Goal: Task Accomplishment & Management: Complete application form

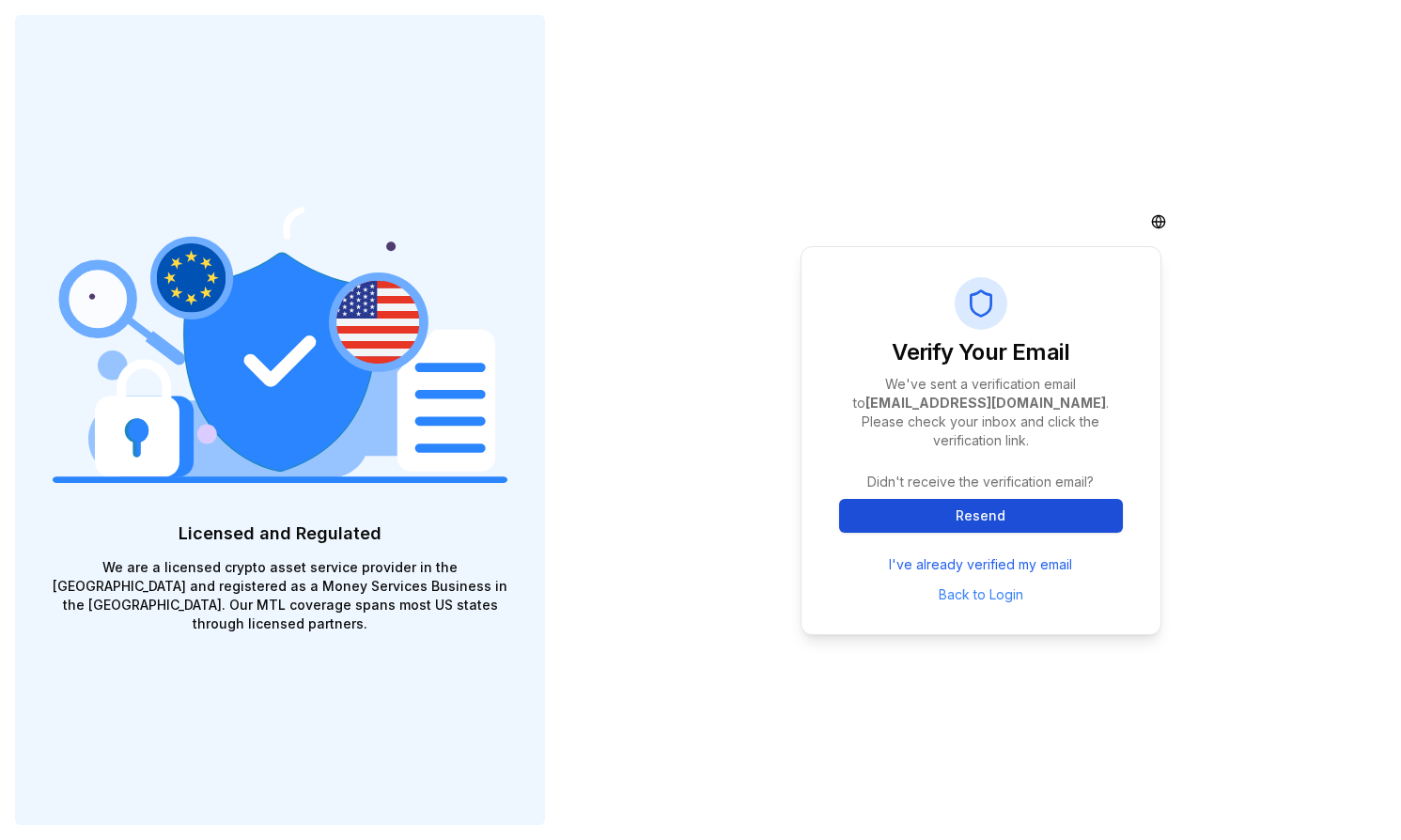
click at [961, 526] on button "Resend" at bounding box center [981, 516] width 284 height 34
click at [1041, 522] on button "Resend" at bounding box center [981, 516] width 284 height 34
click at [1002, 511] on button "Resend" at bounding box center [981, 516] width 284 height 34
click at [1022, 558] on link "I've already verified my email" at bounding box center [980, 565] width 183 height 19
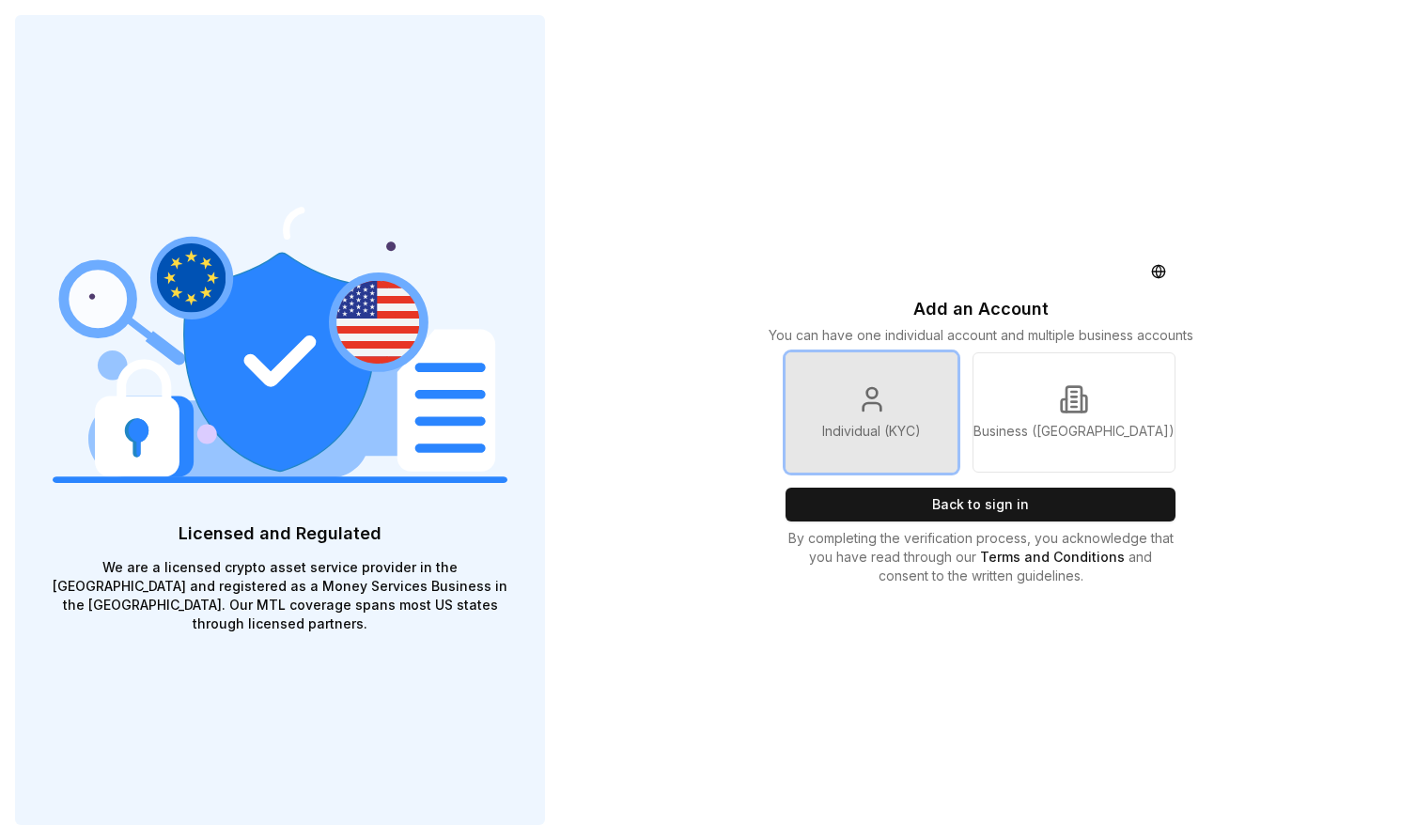
click at [874, 430] on p "Individual (KYC)" at bounding box center [871, 431] width 99 height 19
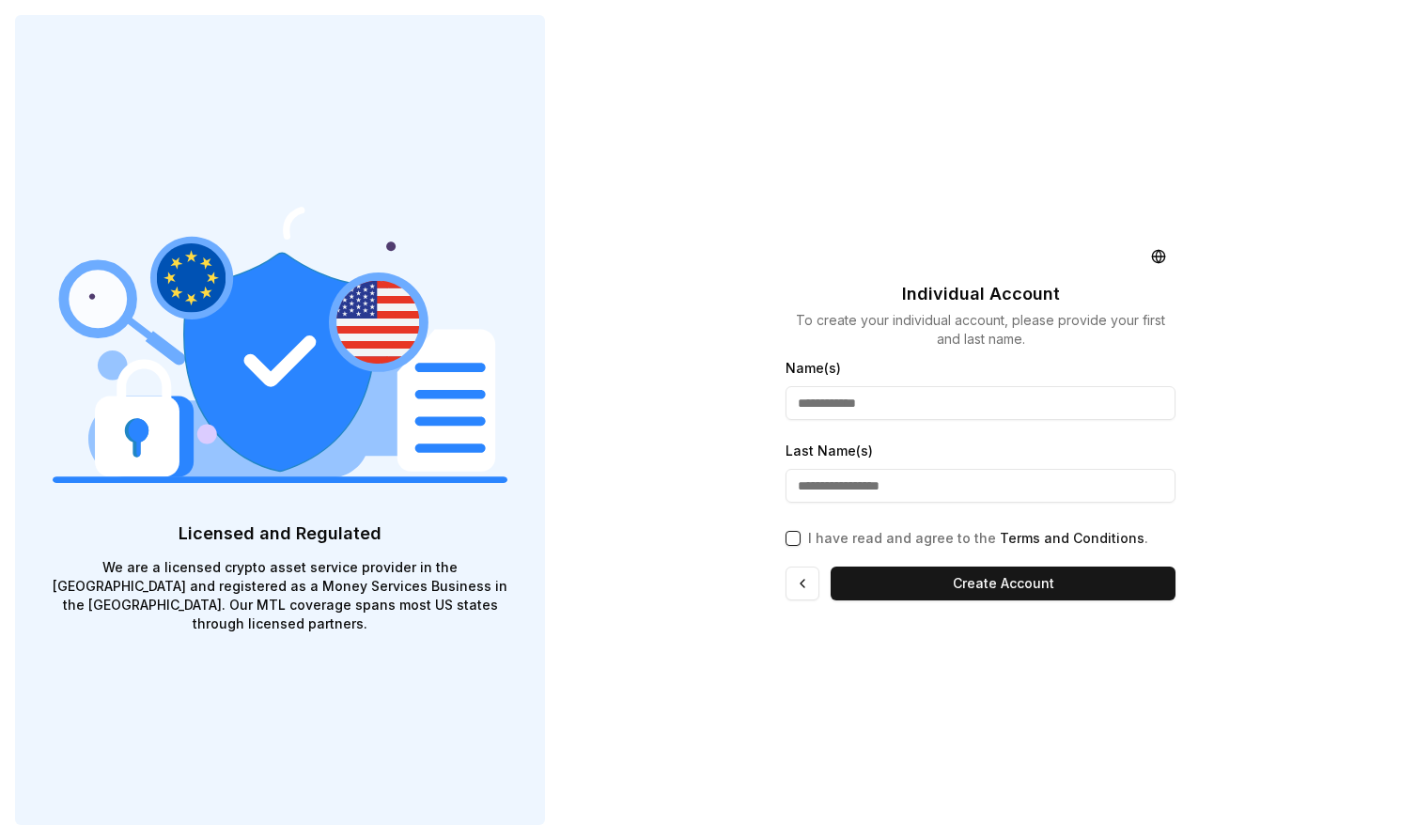
click at [857, 405] on input "Name(s)" at bounding box center [980, 403] width 390 height 34
type input "******"
drag, startPoint x: 862, startPoint y: 436, endPoint x: 838, endPoint y: 492, distance: 60.9
click at [838, 492] on input "Last Name(s)" at bounding box center [980, 486] width 390 height 34
type input "*******"
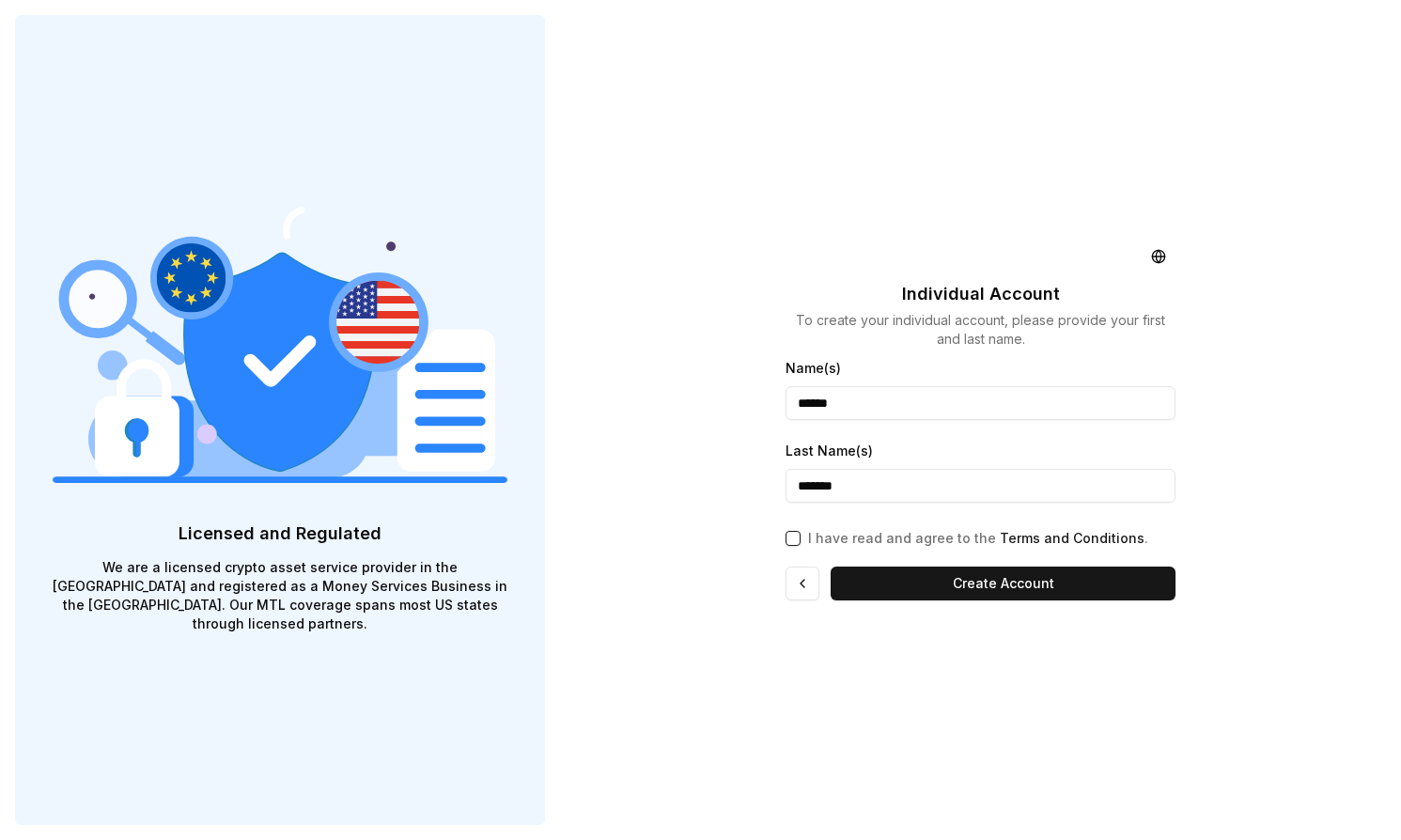
click at [790, 543] on button "I have read and agree to the Terms and Conditions ." at bounding box center [793, 538] width 15 height 15
click at [903, 580] on button "Create Account" at bounding box center [1002, 584] width 345 height 34
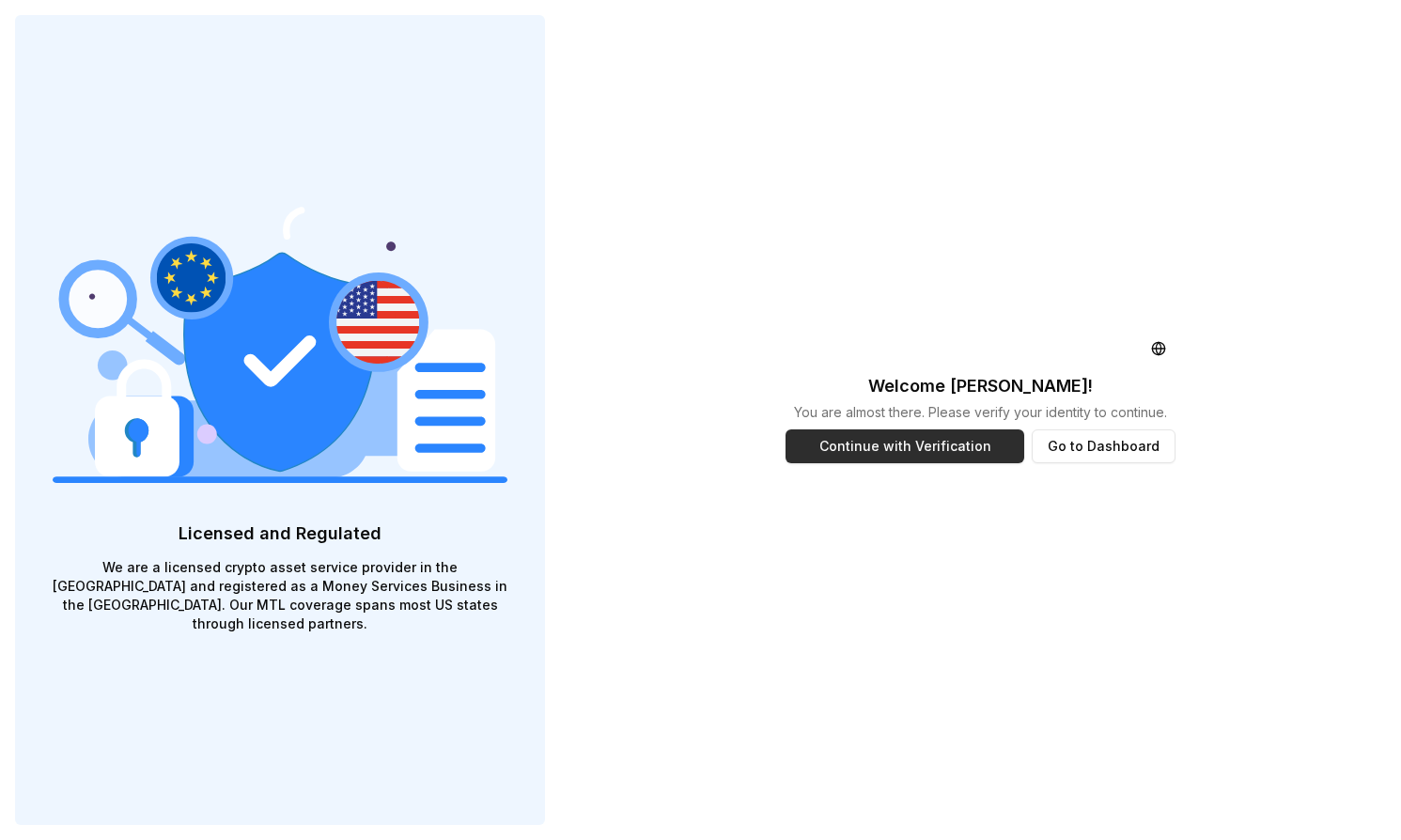
click at [943, 453] on button "Continue with Verification" at bounding box center [904, 446] width 238 height 34
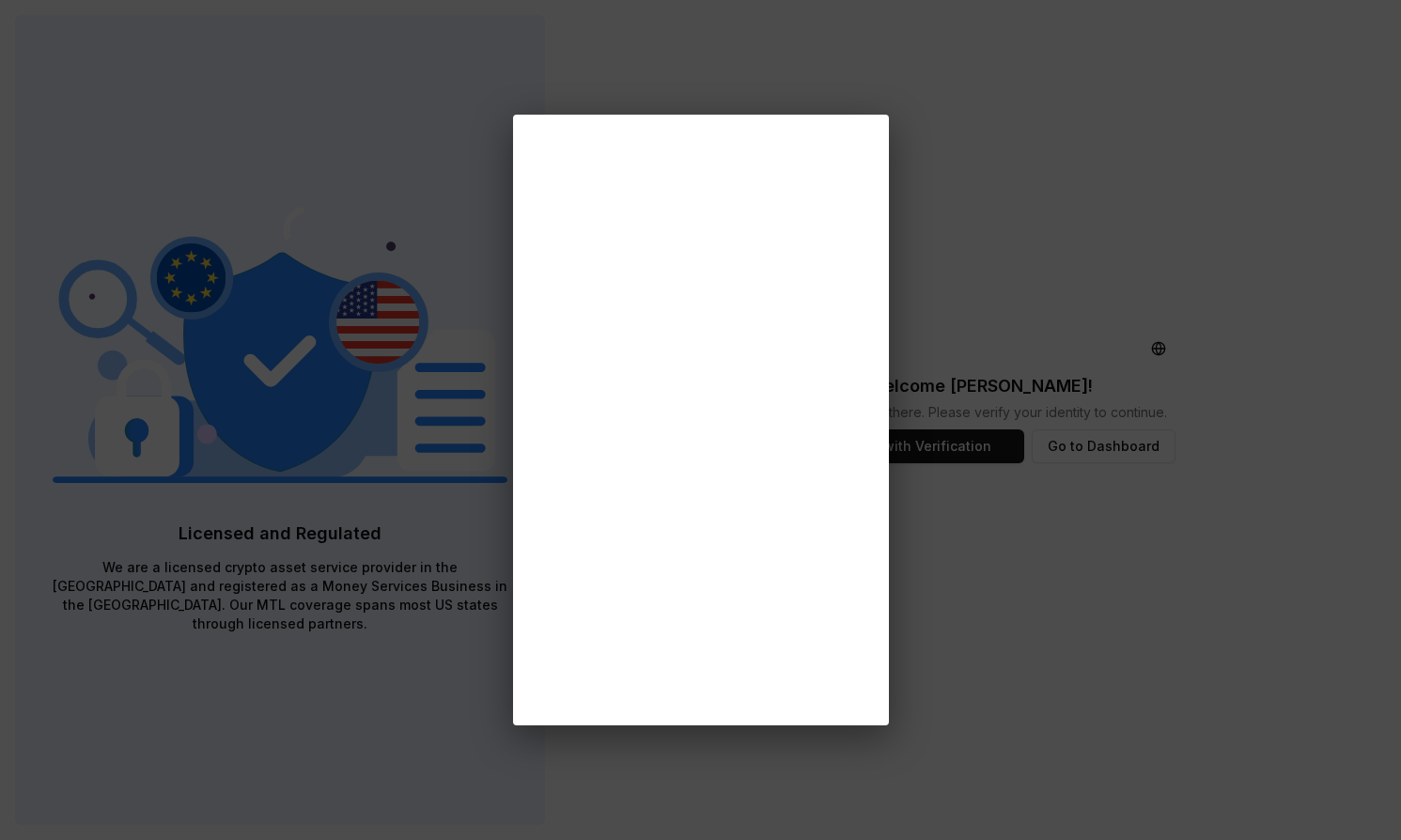
click at [471, 72] on div at bounding box center [700, 420] width 1401 height 840
click at [420, 1] on div at bounding box center [700, 420] width 1401 height 840
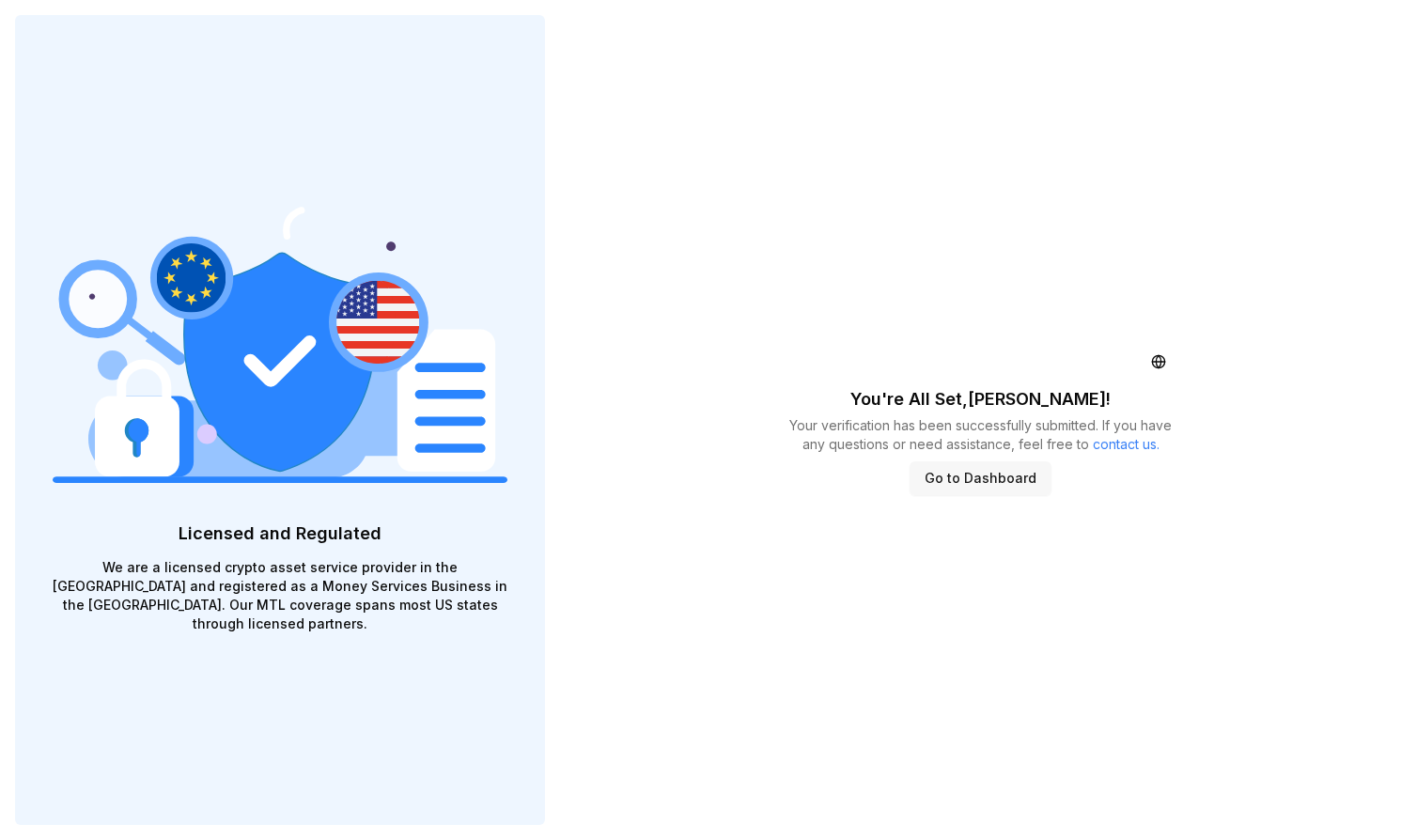
click at [972, 486] on button "Go to Dashboard" at bounding box center [980, 478] width 141 height 34
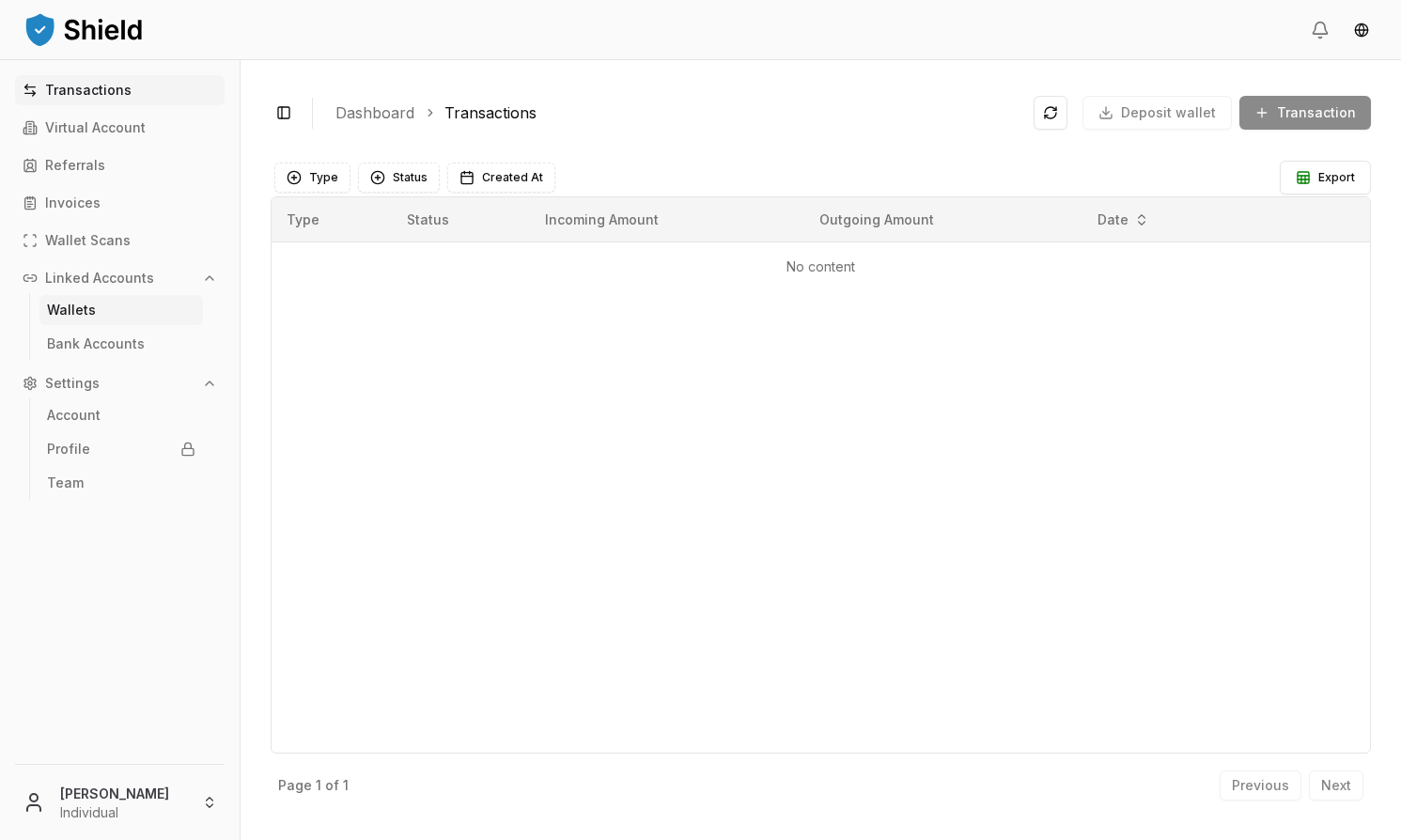
click at [155, 308] on link "Wallets" at bounding box center [121, 310] width 163 height 30
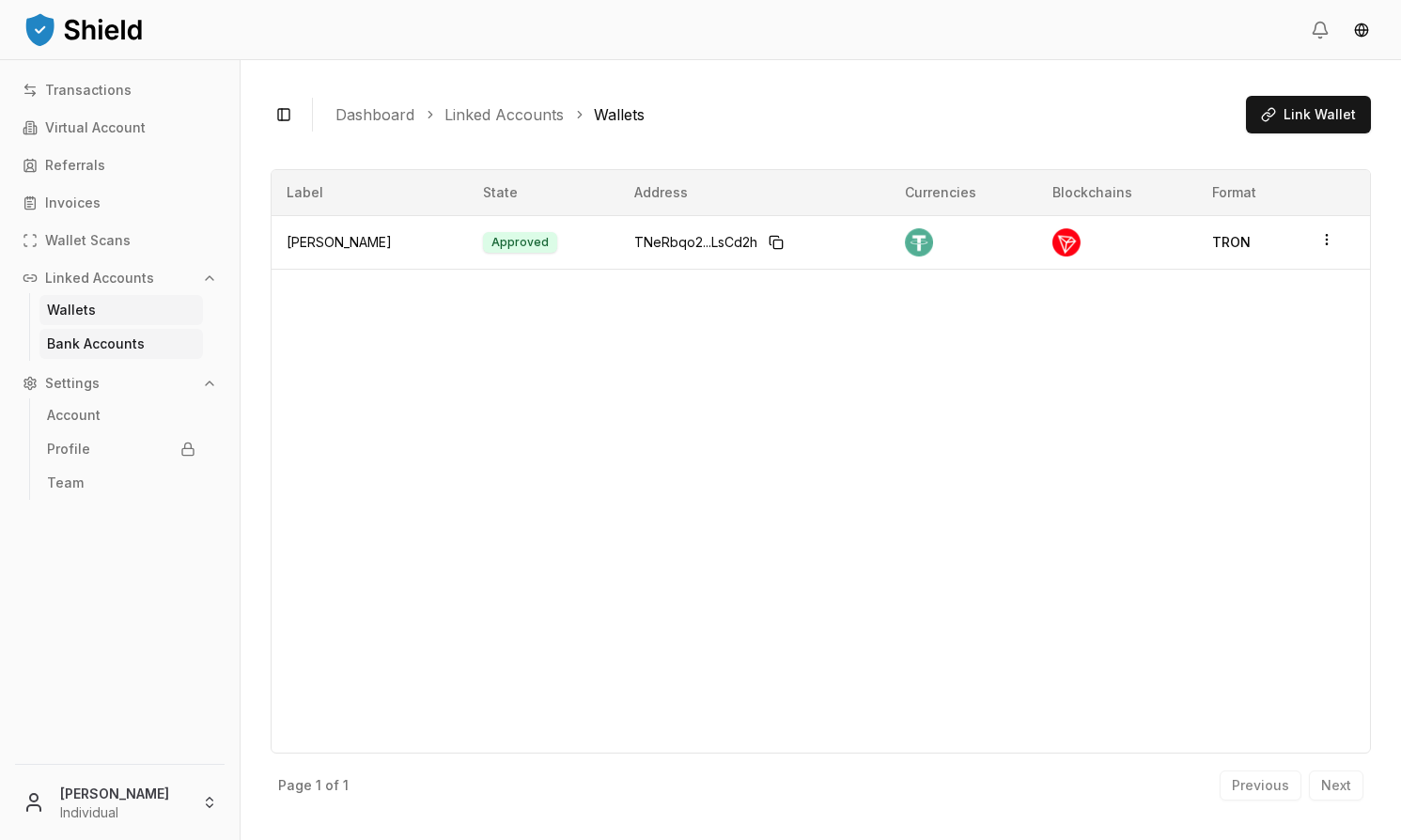
click at [117, 345] on p "Bank Accounts" at bounding box center [95, 344] width 98 height 13
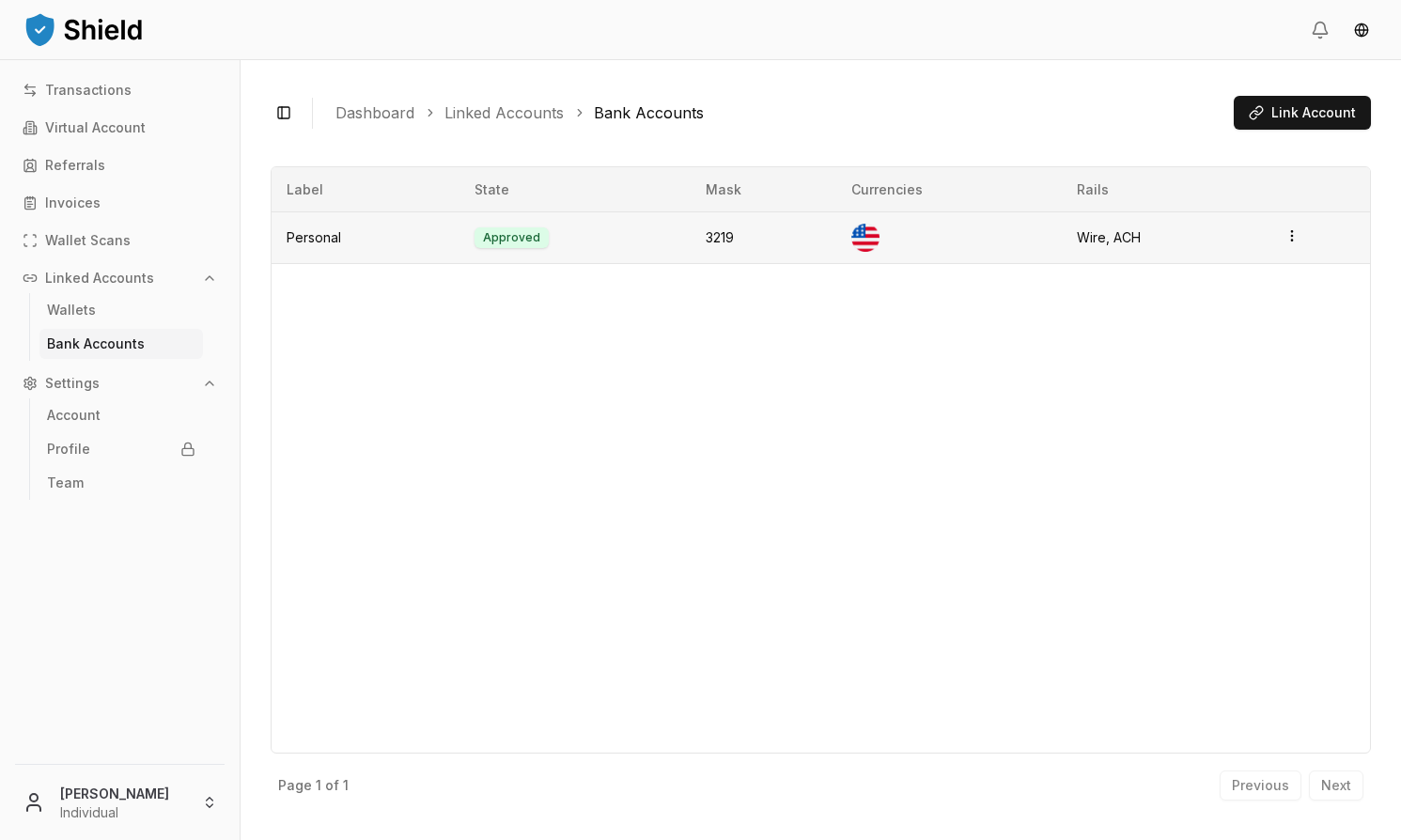
click at [1292, 248] on td at bounding box center [1319, 238] width 101 height 51
click at [1292, 234] on circle "button" at bounding box center [1292, 234] width 1 height 1
click at [1200, 361] on div "Label State Mask Currencies Rails Personal Approved 3219 Wire, ACH" at bounding box center [820, 459] width 1100 height 588
click at [207, 382] on icon "button" at bounding box center [210, 383] width 15 height 15
click at [207, 279] on icon "button" at bounding box center [210, 278] width 8 height 4
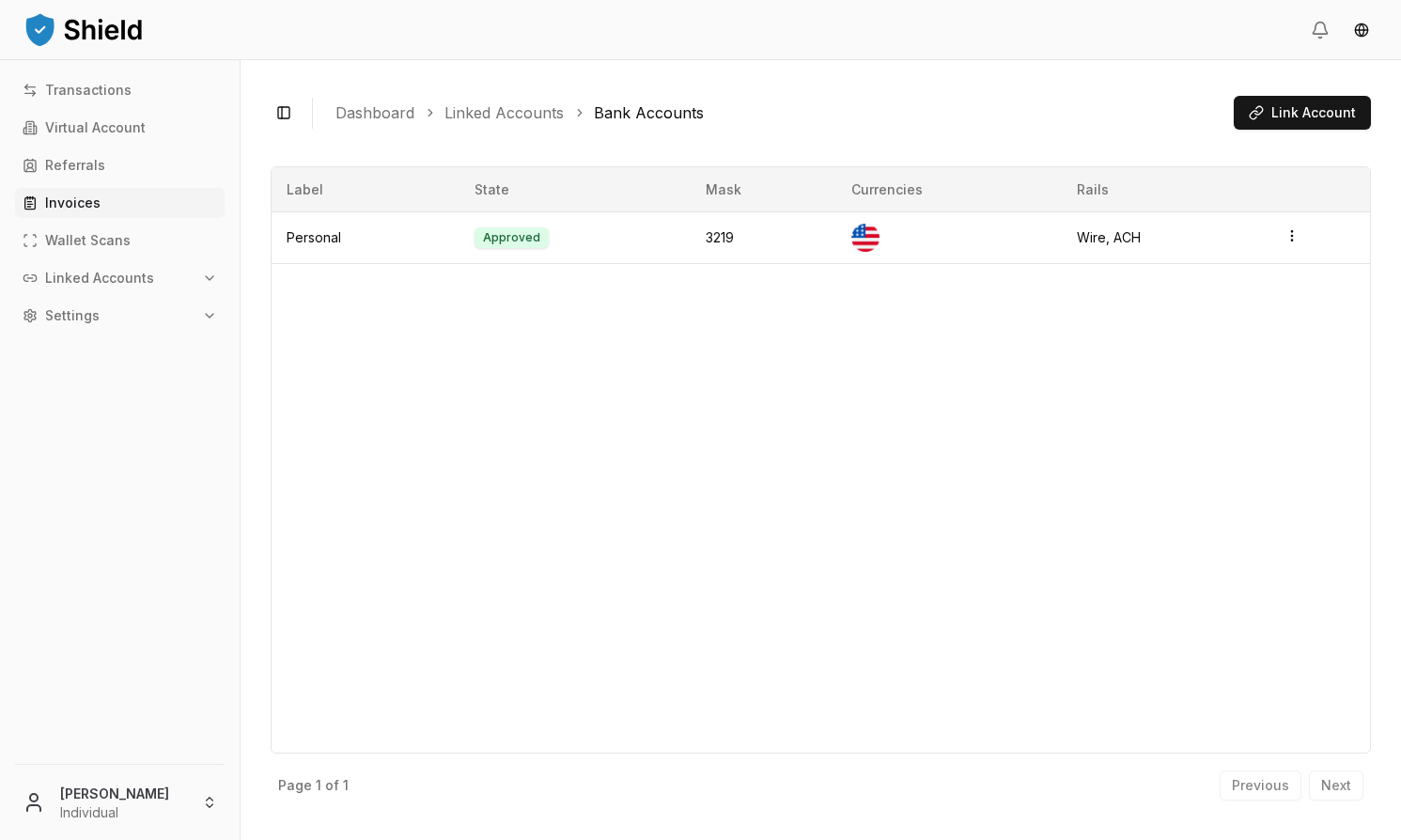
click at [103, 200] on link "Invoices" at bounding box center [120, 203] width 210 height 30
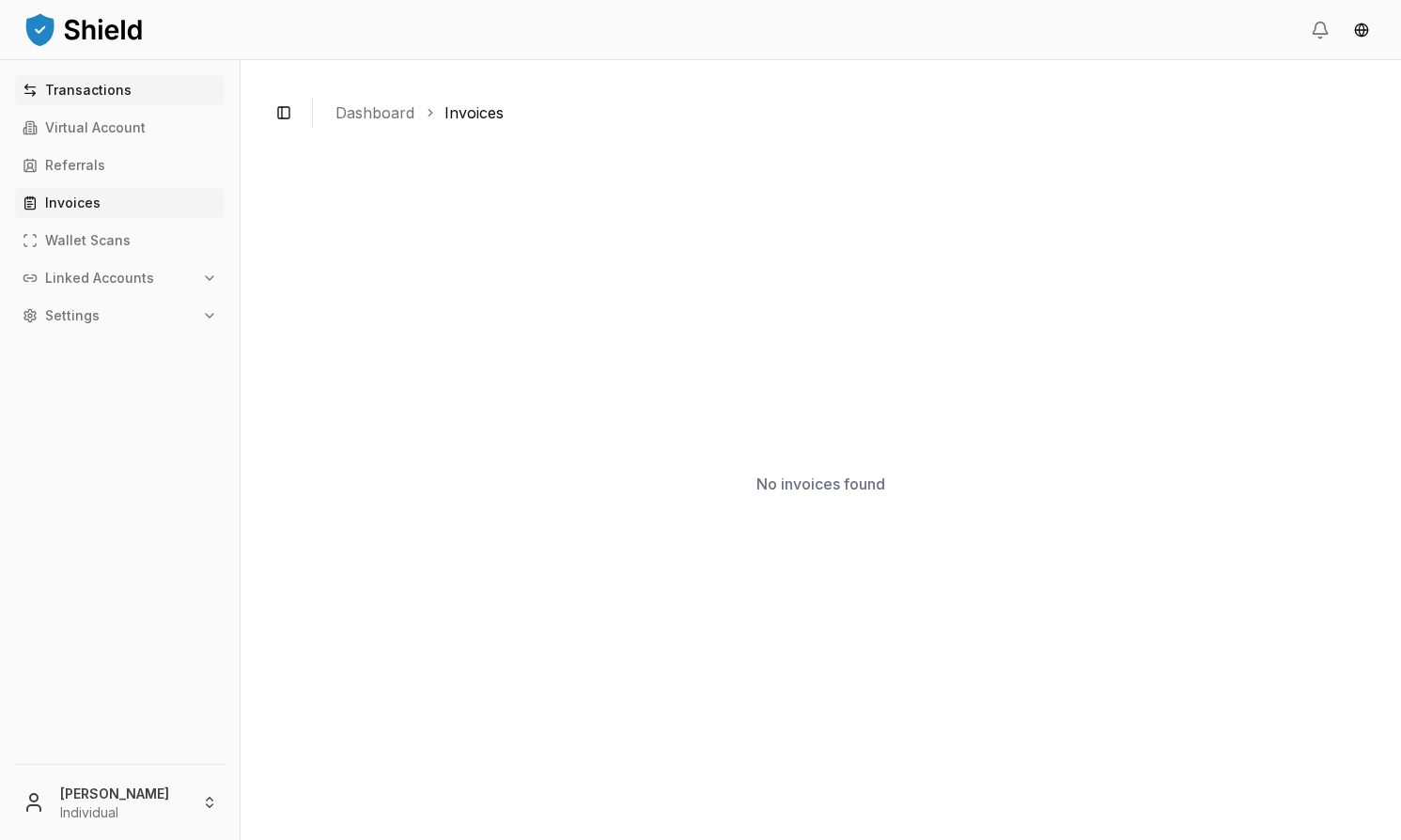
click at [107, 84] on p "Transactions" at bounding box center [88, 90] width 86 height 13
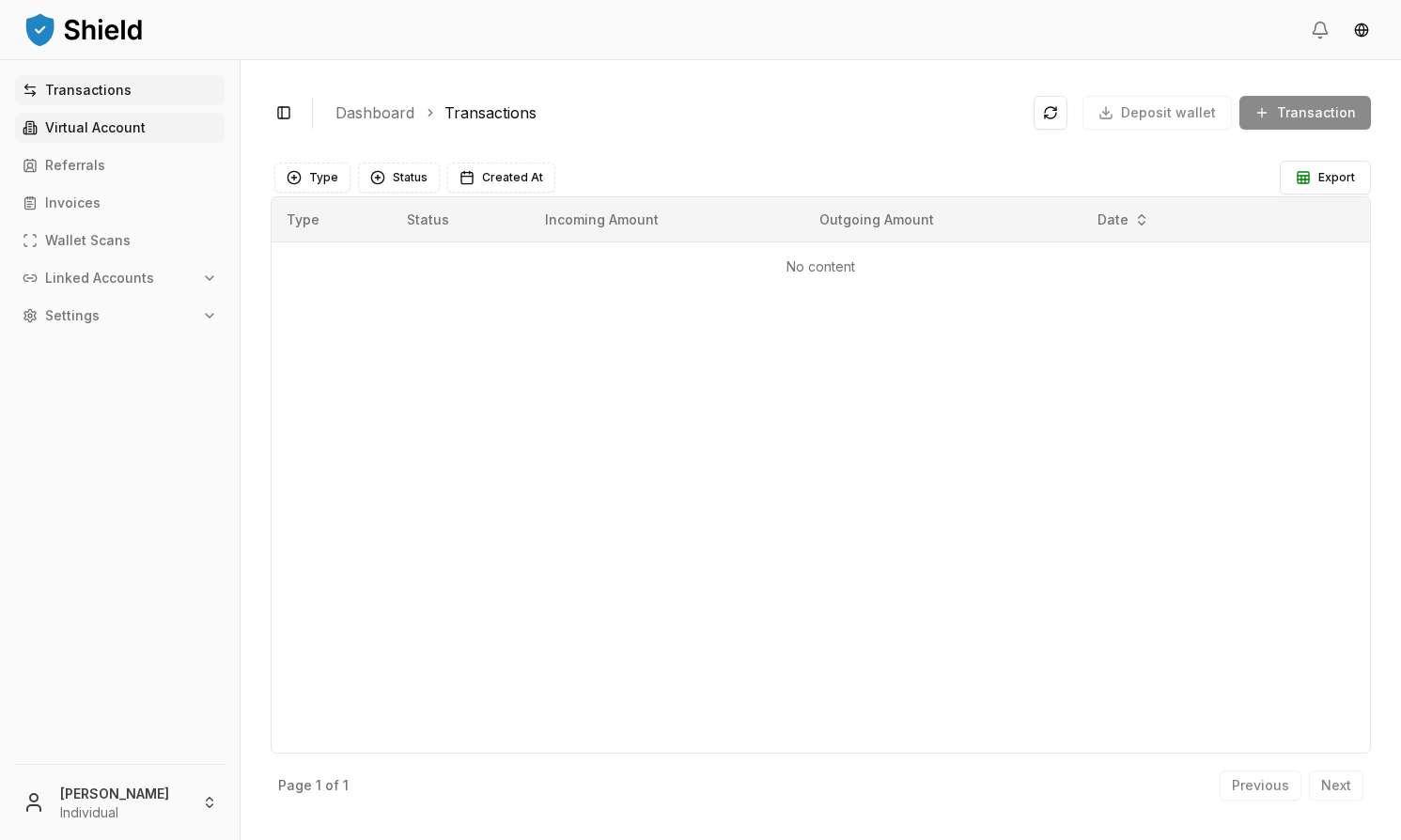
click at [65, 131] on p "Virtual Account" at bounding box center [96, 128] width 101 height 13
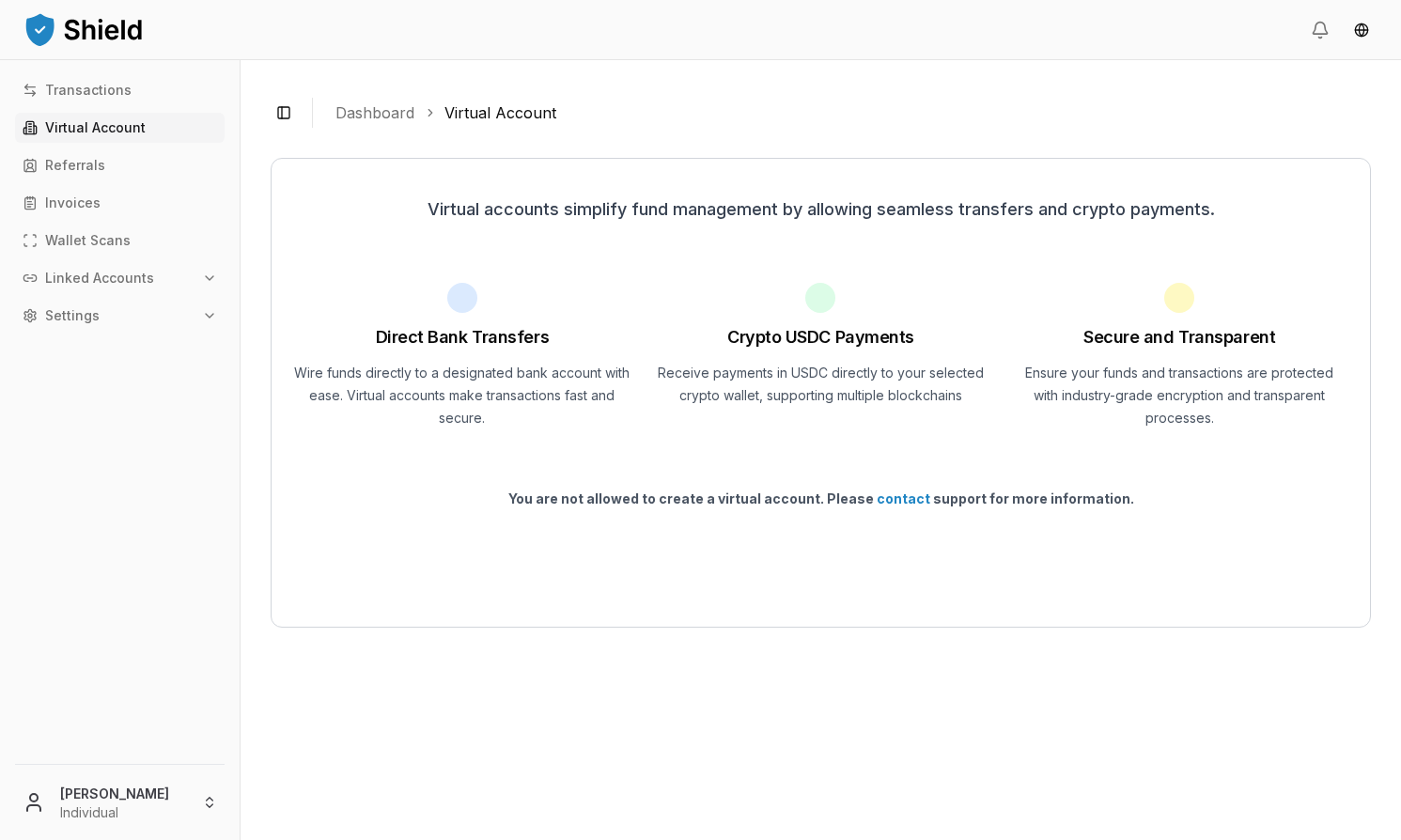
click at [904, 498] on link "contact" at bounding box center [903, 498] width 53 height 16
